Goal: Task Accomplishment & Management: Complete application form

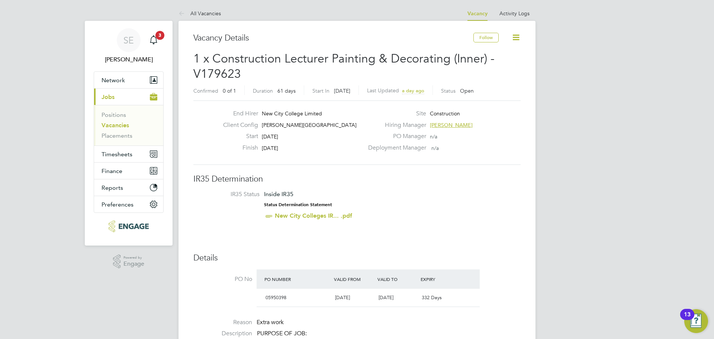
click at [215, 7] on li "All Vacancies" at bounding box center [199, 13] width 42 height 15
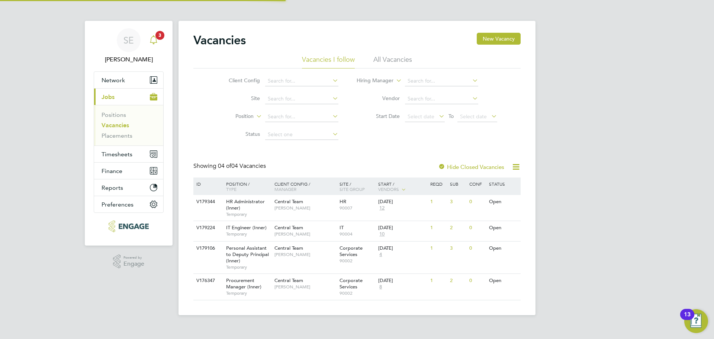
click at [155, 39] on icon "Main navigation" at bounding box center [153, 39] width 9 height 9
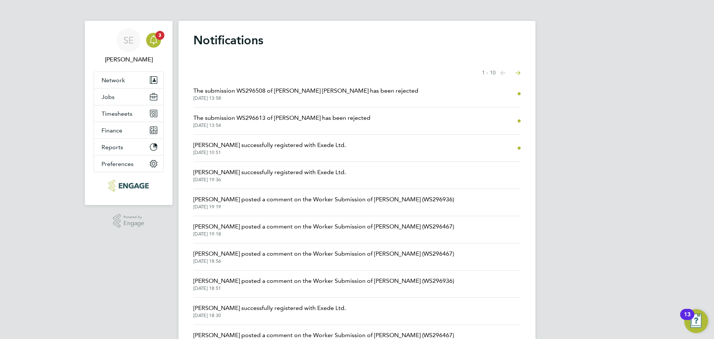
click at [290, 115] on span "The submission WS296613 of Brahim Khelfaoui has been rejected" at bounding box center [281, 117] width 177 height 9
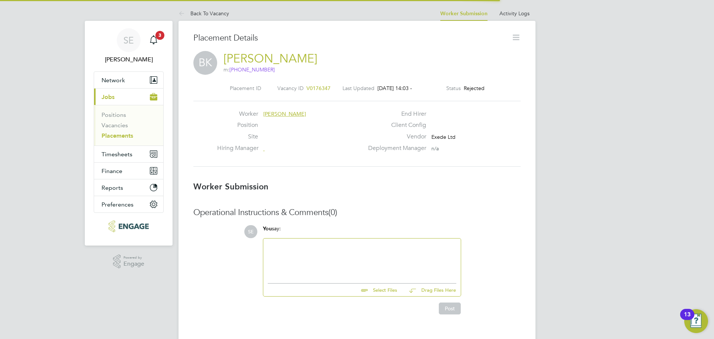
scroll to position [12, 147]
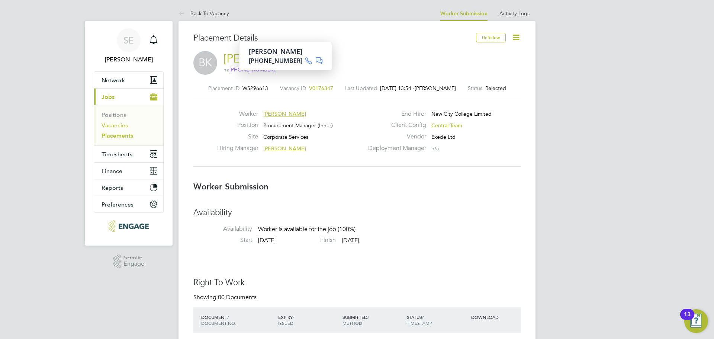
click at [107, 126] on link "Vacancies" at bounding box center [114, 125] width 26 height 7
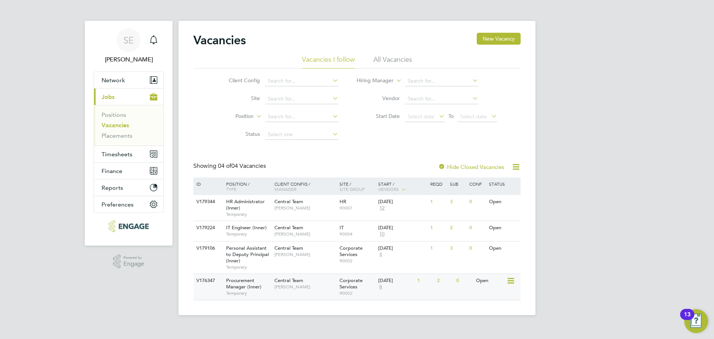
click at [275, 290] on div "Central Team Davinia Wynne" at bounding box center [304, 283] width 65 height 19
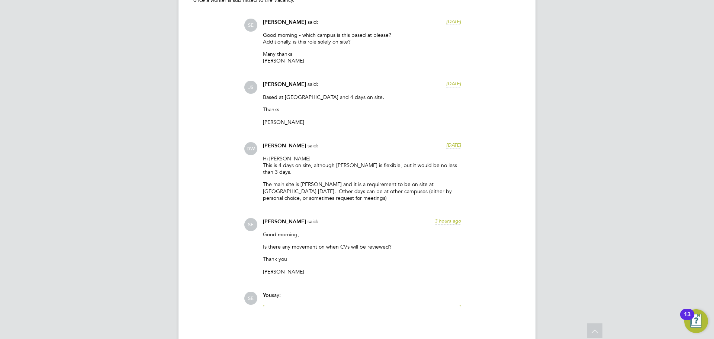
scroll to position [1301, 0]
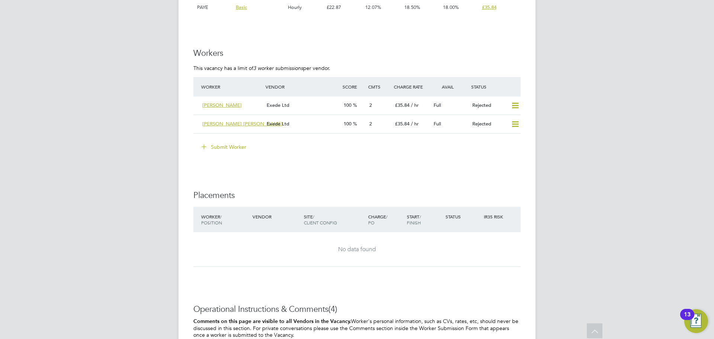
click at [222, 146] on button "Submit Worker" at bounding box center [224, 147] width 56 height 12
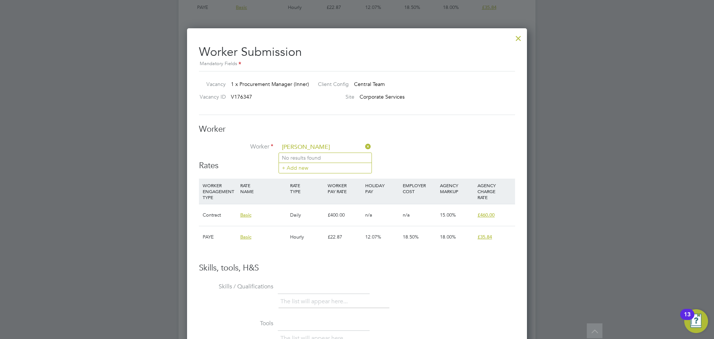
type input "maria lowe"
click at [364, 145] on icon at bounding box center [364, 146] width 0 height 10
click at [327, 148] on input at bounding box center [325, 147] width 92 height 11
click at [316, 170] on li "+ Add new" at bounding box center [325, 167] width 93 height 10
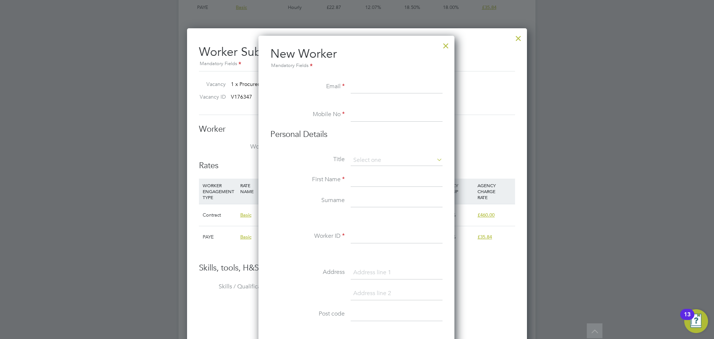
paste input "lowestrand9luck@gmail.com"
type input "lowestrand9luck@gmail.com"
click at [364, 109] on input at bounding box center [397, 114] width 92 height 13
paste input "+44 7830 868125"
type input "+44 7830 868125"
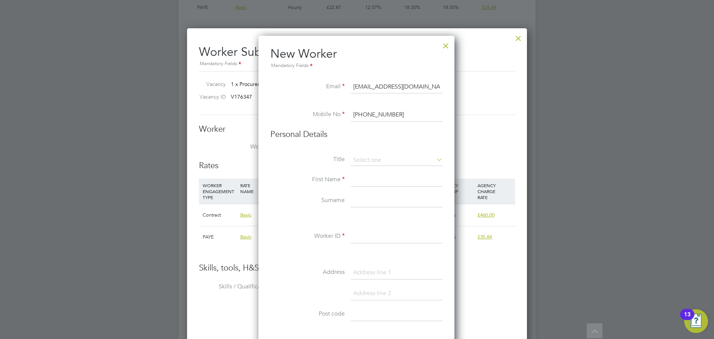
click at [368, 151] on li "Personal Details" at bounding box center [356, 142] width 172 height 26
click at [370, 157] on input at bounding box center [397, 160] width 92 height 11
click at [368, 194] on li "Miss" at bounding box center [396, 190] width 93 height 10
type input "Miss"
click at [368, 186] on input at bounding box center [397, 179] width 92 height 13
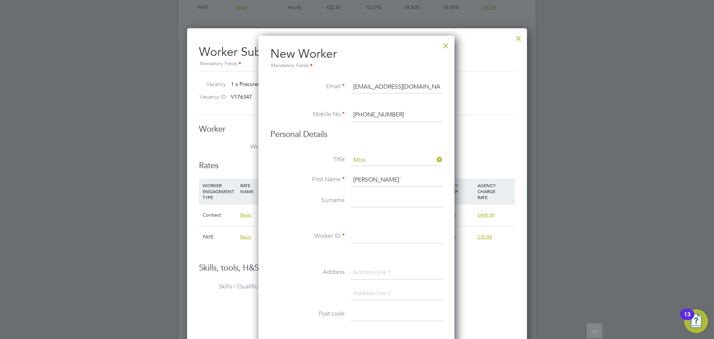
type input "Maria `"
type input "Lowe"
click at [375, 178] on input "Maria `" at bounding box center [397, 179] width 92 height 13
type input "Maria"
click at [365, 235] on input at bounding box center [397, 236] width 92 height 13
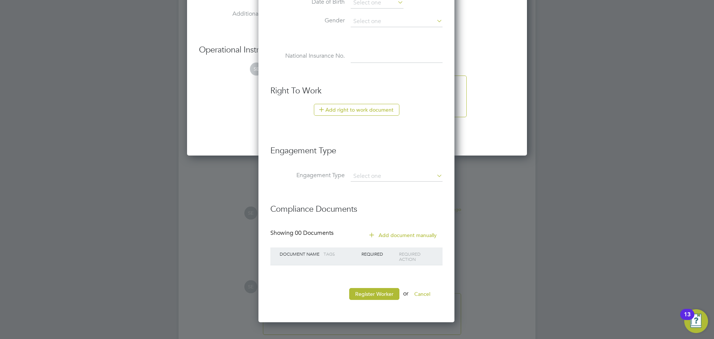
scroll to position [1691, 0]
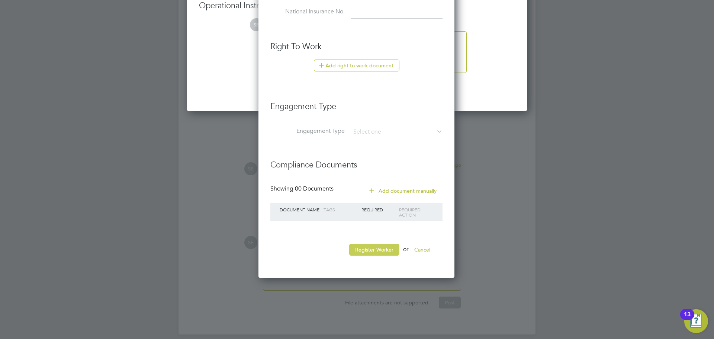
type input "115805"
click at [370, 253] on button "Register Worker" at bounding box center [374, 249] width 50 height 12
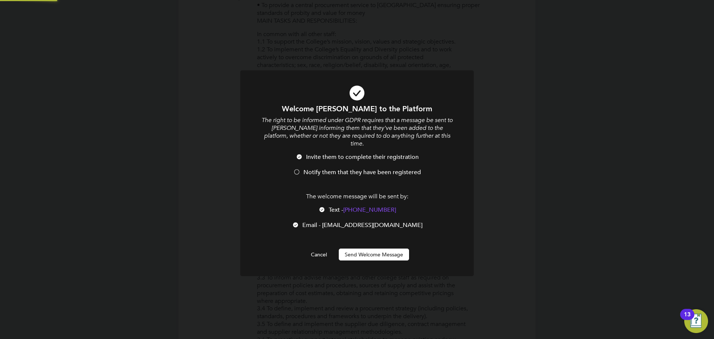
scroll to position [0, 0]
click at [293, 168] on li "Notify them that they have been registered" at bounding box center [356, 175] width 193 height 15
click at [321, 206] on div at bounding box center [321, 209] width 7 height 7
click at [358, 248] on button "Send Welcome Message" at bounding box center [374, 254] width 70 height 12
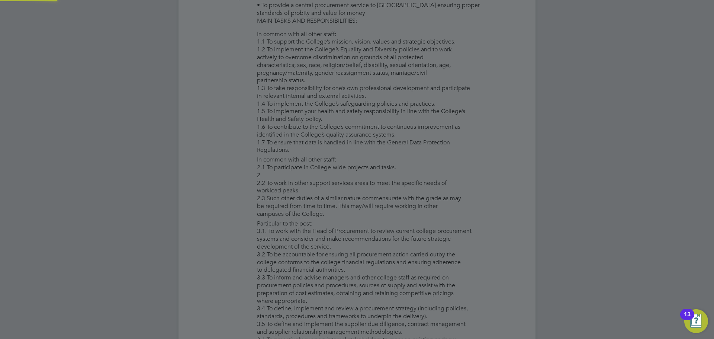
type input "Maria Lowe (115805)"
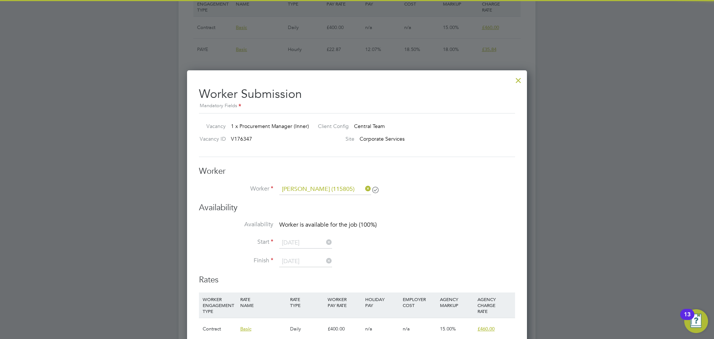
scroll to position [1301, 0]
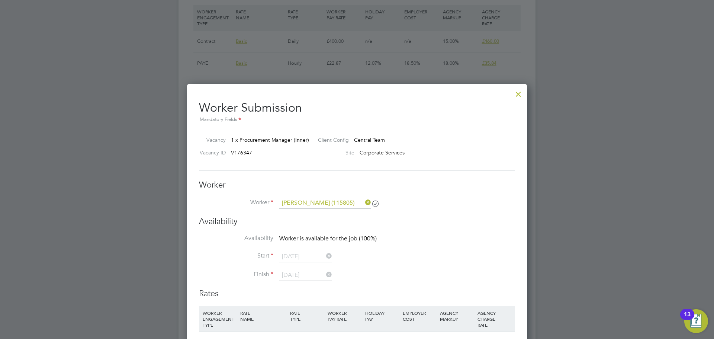
click at [521, 95] on div at bounding box center [518, 92] width 13 height 13
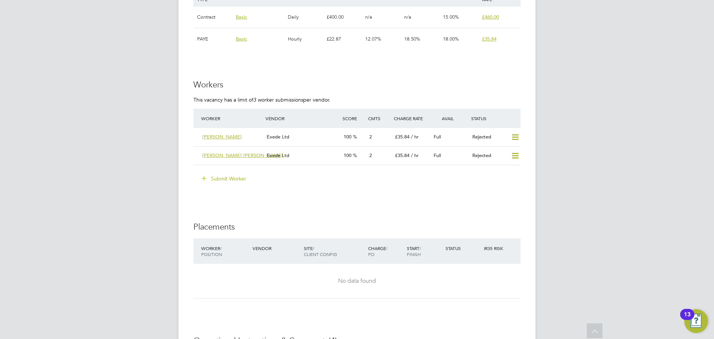
scroll to position [1227, 0]
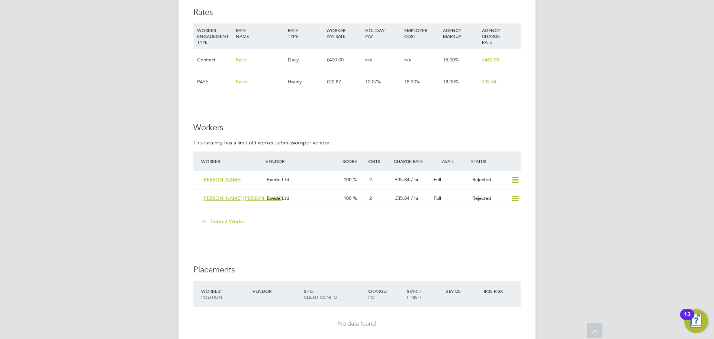
click at [243, 222] on button "Submit Worker" at bounding box center [224, 221] width 56 height 12
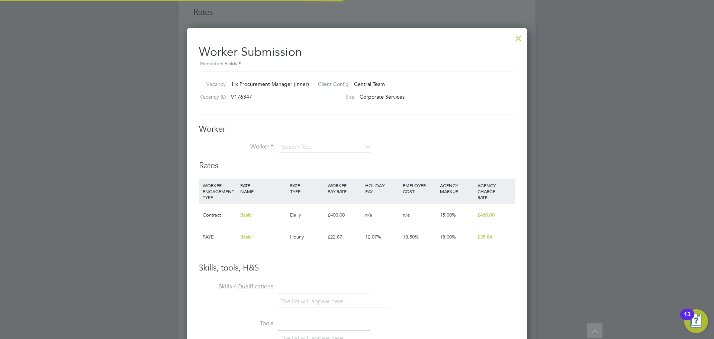
scroll to position [4, 4]
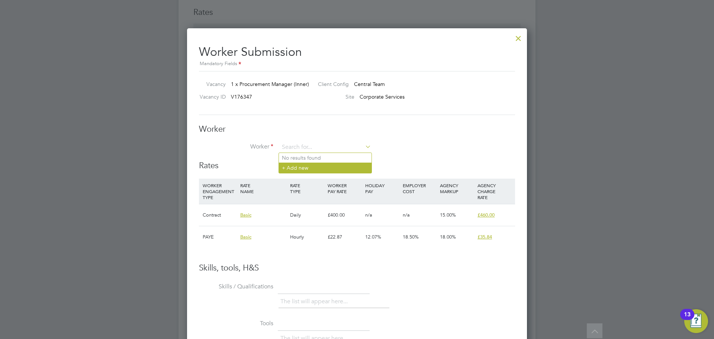
click at [306, 169] on li "+ Add new" at bounding box center [325, 167] width 93 height 10
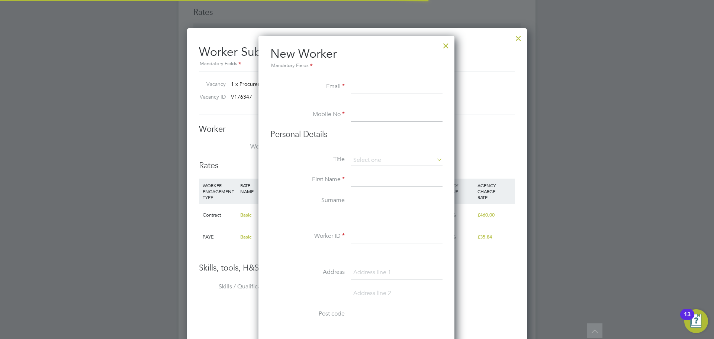
scroll to position [633, 197]
click at [451, 44] on div at bounding box center [445, 43] width 13 height 13
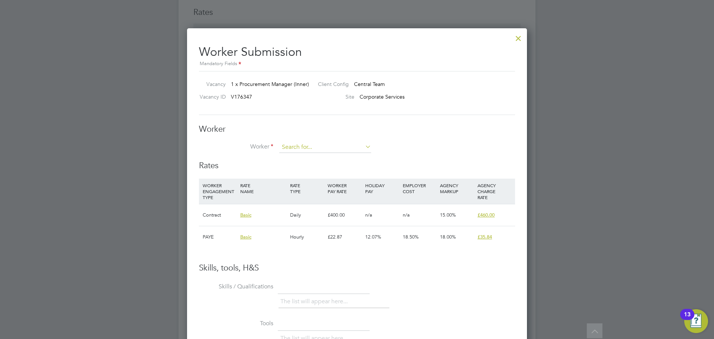
click at [329, 146] on input at bounding box center [325, 147] width 92 height 11
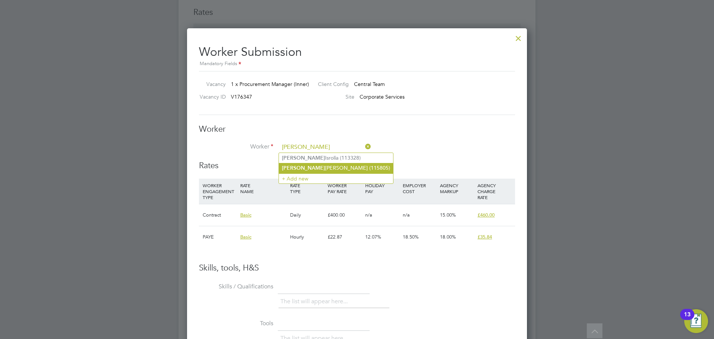
click at [323, 164] on li "Maria Lowe (115805)" at bounding box center [336, 168] width 114 height 10
type input "Maria Lowe (115805)"
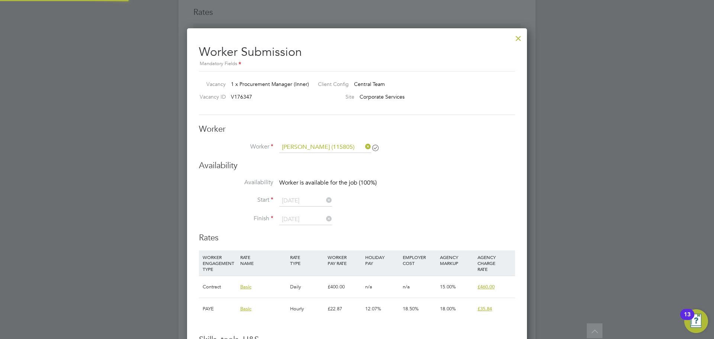
scroll to position [639, 340]
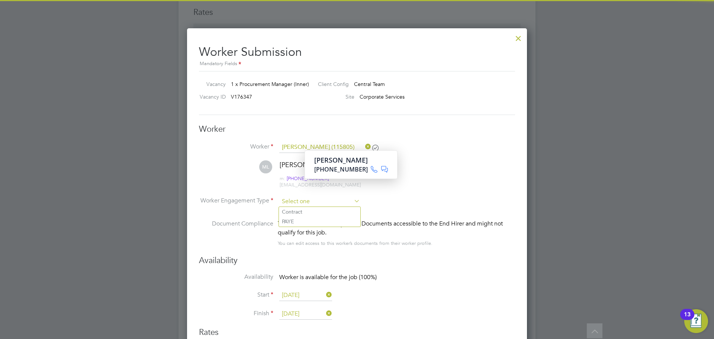
click at [299, 199] on input at bounding box center [319, 201] width 81 height 11
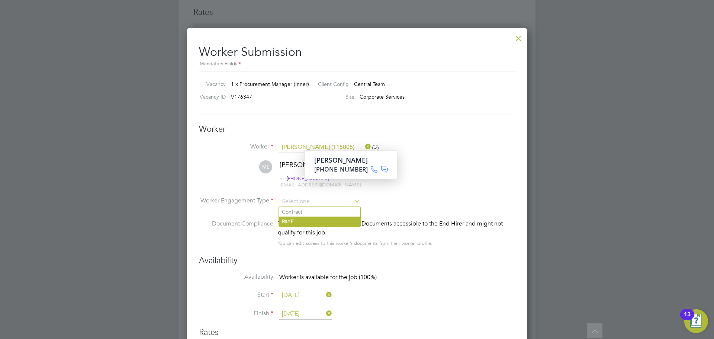
click at [301, 224] on li "PAYE" at bounding box center [319, 221] width 81 height 10
type input "PAYE"
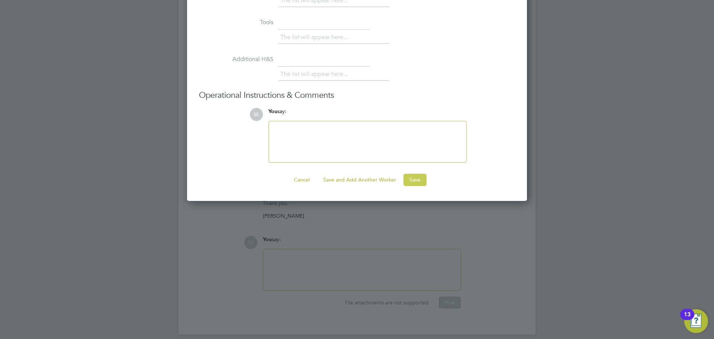
click at [405, 178] on button "Save" at bounding box center [414, 180] width 23 height 12
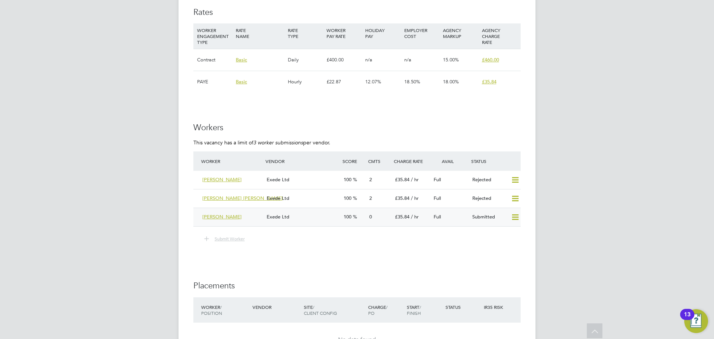
click at [322, 220] on div "Exede Ltd" at bounding box center [302, 217] width 77 height 12
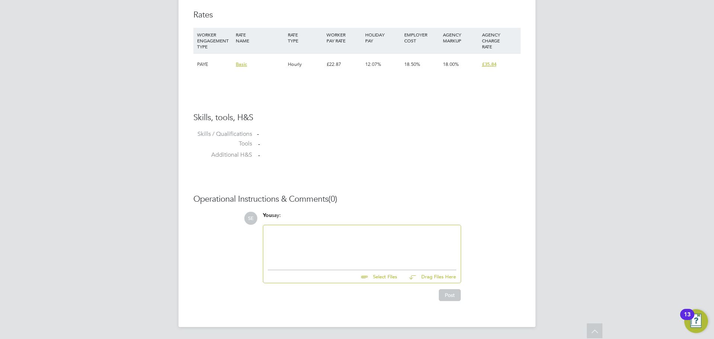
click at [351, 258] on div at bounding box center [362, 245] width 188 height 32
click at [318, 250] on div "To enrich screen reader interactions, please activate Accessibility in Grammarl…" at bounding box center [362, 245] width 188 height 32
paste div "To enrich screen reader interactions, please activate Accessibility in Grammarl…"
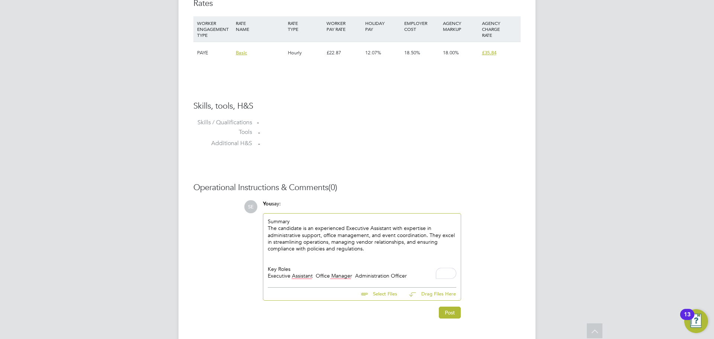
scroll to position [537, 0]
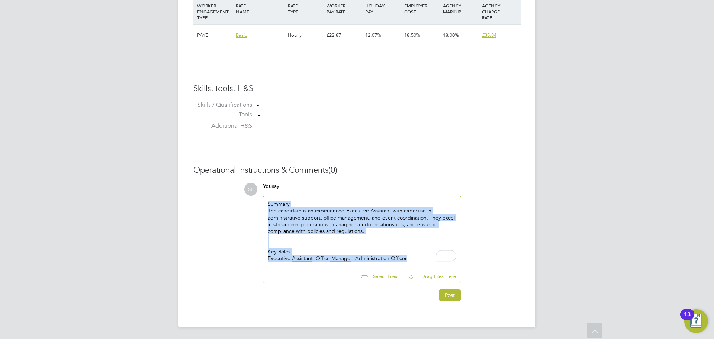
drag, startPoint x: 399, startPoint y: 256, endPoint x: 199, endPoint y: 198, distance: 208.6
click at [199, 198] on div "Operational Instructions & Comments (0) SE You say: Summary The candidate is an…" at bounding box center [356, 233] width 327 height 136
copy div "Summary The candidate is an experienced Executive Assistant with expertise in a…"
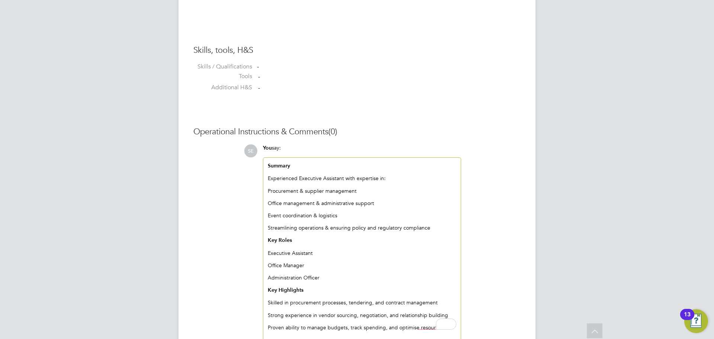
scroll to position [574, 0]
click at [321, 178] on p "Experienced Executive Assistant with expertise in:" at bounding box center [362, 178] width 188 height 7
drag, startPoint x: 380, startPoint y: 180, endPoint x: 359, endPoint y: 174, distance: 22.3
click at [359, 174] on div "Summary Experienced Executive & Procurement Assistant with expertise in: Procur…" at bounding box center [362, 246] width 188 height 168
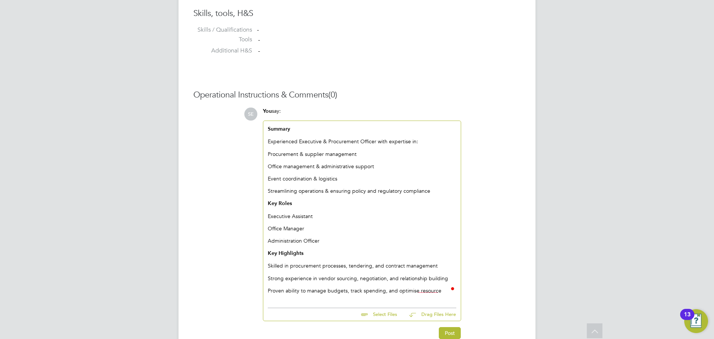
scroll to position [649, 0]
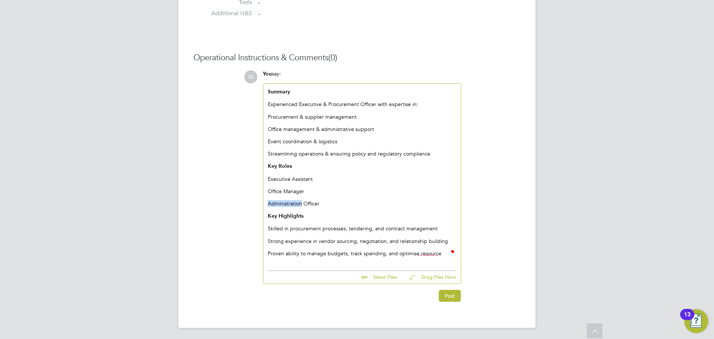
drag, startPoint x: 302, startPoint y: 202, endPoint x: 266, endPoint y: 201, distance: 36.1
click at [266, 201] on div "Summary Experienced Executive & Procurement Officer with expertise in: Procurem…" at bounding box center [361, 175] width 197 height 183
click at [419, 253] on p "Proven ability to manage budgets, track spending, and optimise resource" at bounding box center [362, 253] width 188 height 7
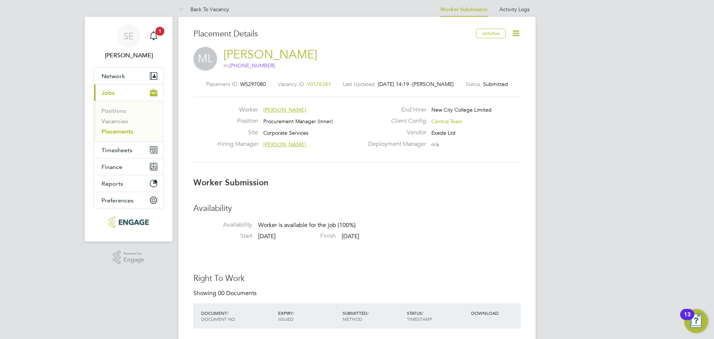
scroll to position [0, 0]
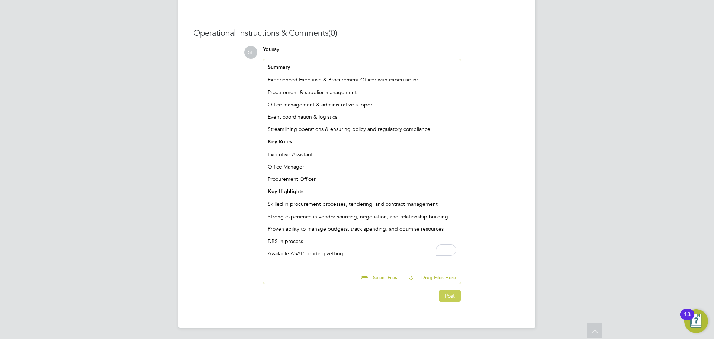
click at [455, 298] on button "Post" at bounding box center [450, 296] width 22 height 12
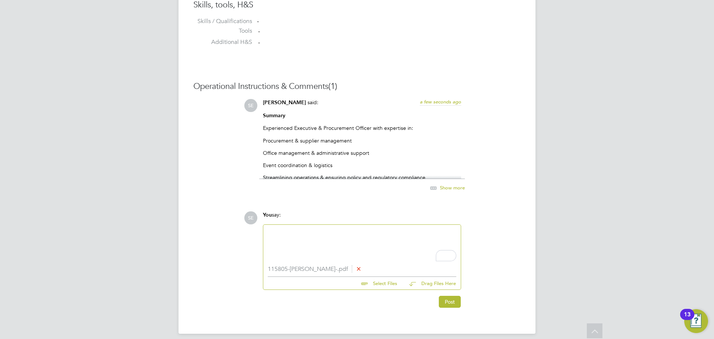
scroll to position [627, 0]
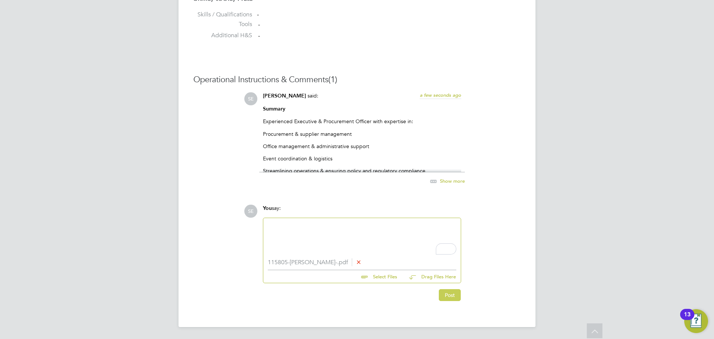
drag, startPoint x: 448, startPoint y: 299, endPoint x: 432, endPoint y: 299, distance: 16.7
click at [448, 299] on button "Post" at bounding box center [450, 295] width 22 height 12
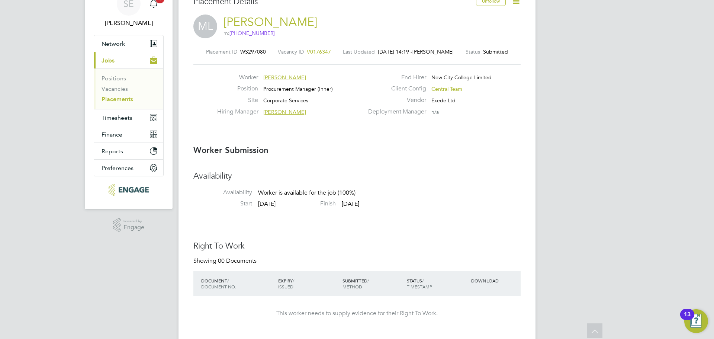
scroll to position [0, 0]
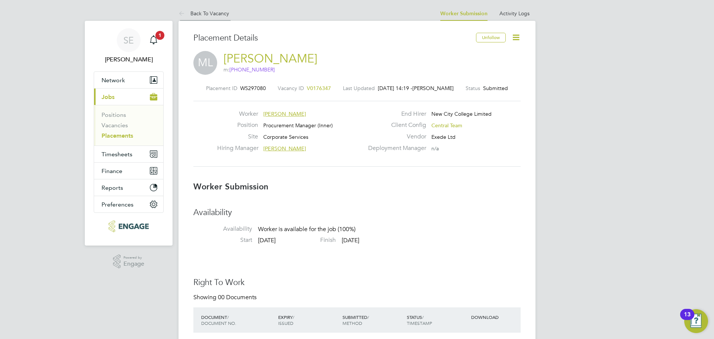
click at [207, 13] on link "Back To Vacancy" at bounding box center [203, 13] width 51 height 7
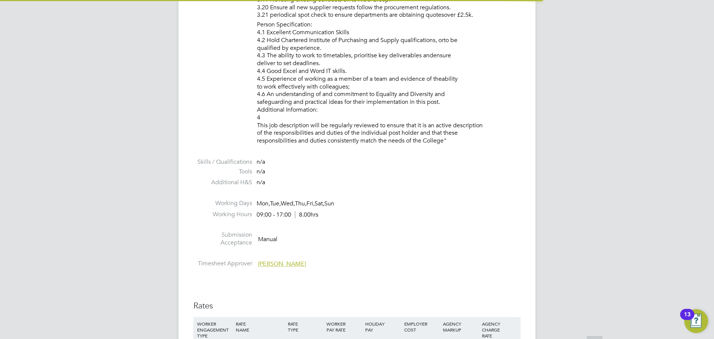
scroll to position [4, 4]
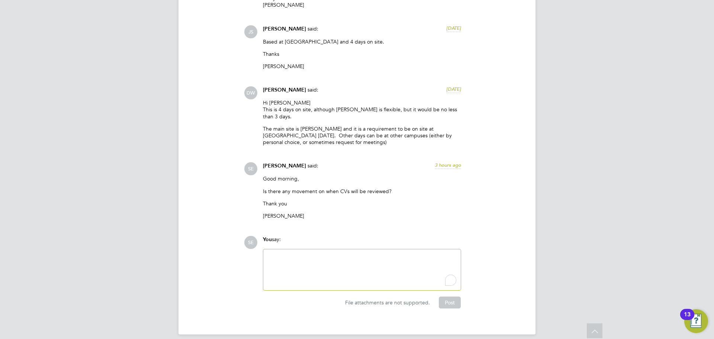
click at [326, 267] on div "To enrich screen reader interactions, please activate Accessibility in Grammarl…" at bounding box center [362, 270] width 188 height 32
drag, startPoint x: 449, startPoint y: 305, endPoint x: 449, endPoint y: 296, distance: 9.3
click at [449, 300] on div "Operational Instructions & Comments (4) Comments on this page are visible to al…" at bounding box center [356, 117] width 327 height 407
click at [449, 298] on button "Post" at bounding box center [450, 304] width 22 height 12
